Goal: Transaction & Acquisition: Purchase product/service

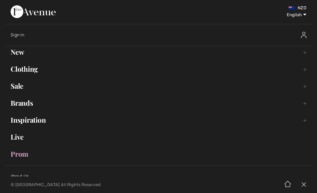
click at [38, 67] on link "Clothing Toggle submenu" at bounding box center [158, 69] width 306 height 12
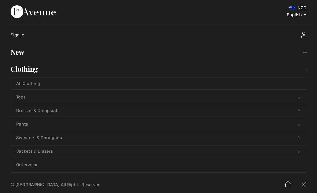
click at [116, 93] on link "Tops Open submenu" at bounding box center [158, 97] width 295 height 12
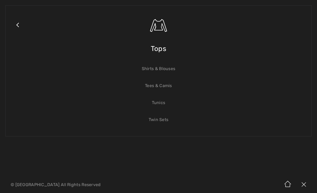
click at [168, 69] on link "Shirts & Blouses" at bounding box center [158, 69] width 295 height 12
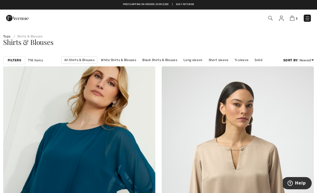
click at [273, 16] on span "1" at bounding box center [223, 18] width 174 height 7
click at [268, 21] on span at bounding box center [269, 18] width 5 height 6
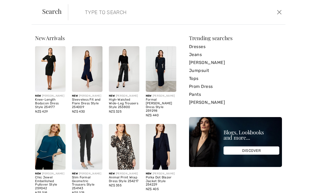
click at [91, 14] on input "search" at bounding box center [154, 12] width 146 height 16
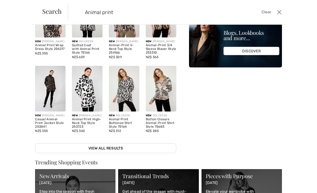
scroll to position [54, 0]
type input "Animal print"
click at [101, 147] on link "View All Results" at bounding box center [105, 148] width 141 height 10
click at [99, 148] on link "View All Results" at bounding box center [105, 148] width 141 height 10
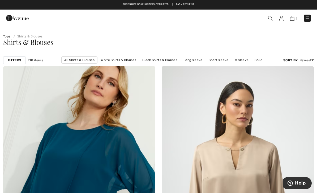
click at [270, 18] on img at bounding box center [270, 18] width 5 height 5
